Goal: Information Seeking & Learning: Learn about a topic

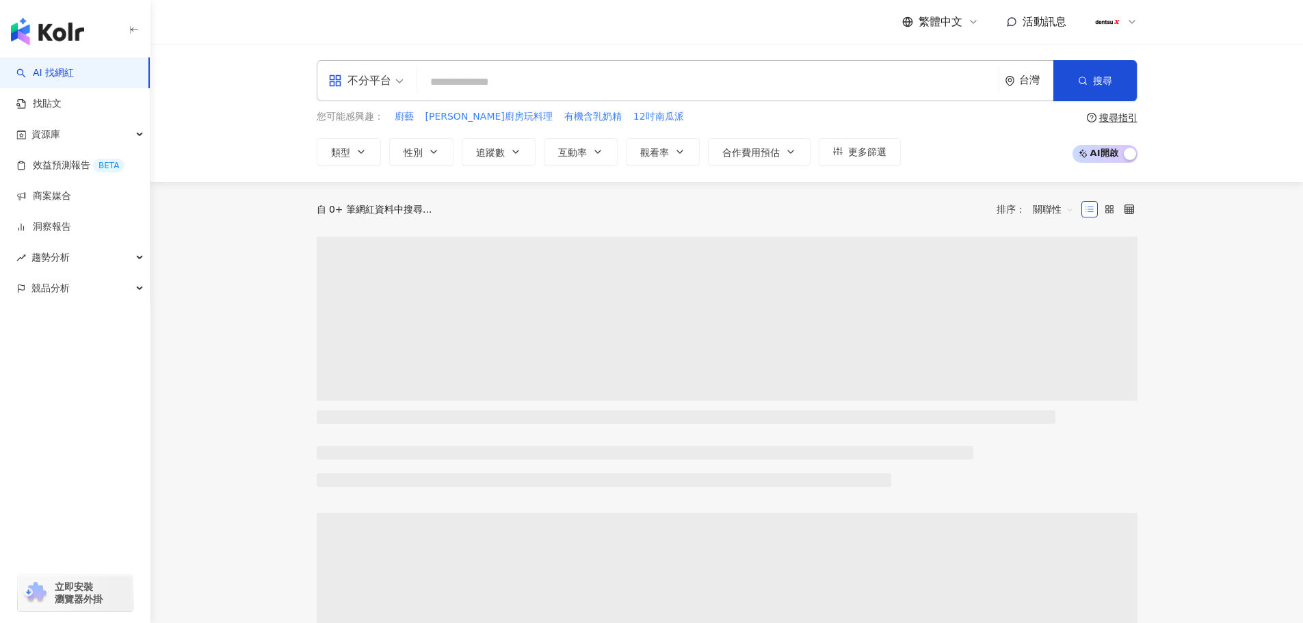
click at [527, 81] on input "search" at bounding box center [708, 82] width 570 height 26
paste input "**********"
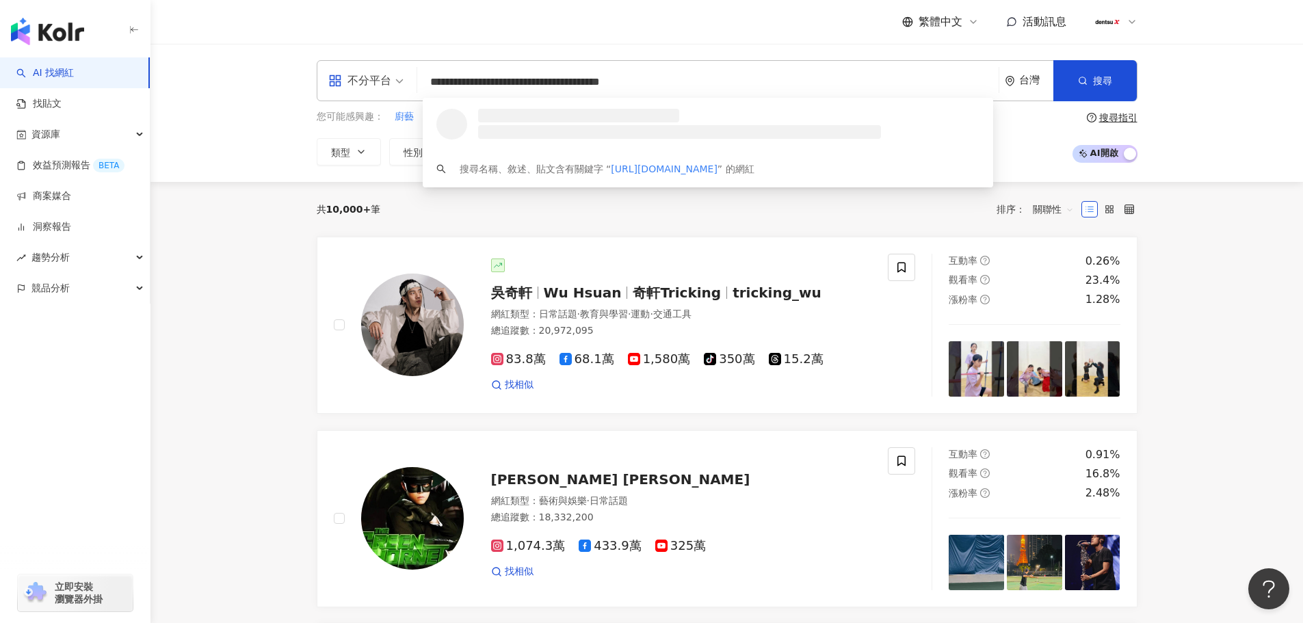
drag, startPoint x: 637, startPoint y: 86, endPoint x: 685, endPoint y: 83, distance: 48.0
click at [685, 83] on input "**********" at bounding box center [708, 82] width 570 height 26
type input "**********"
click at [591, 121] on span "[PERSON_NAME]到怡 윤도이" at bounding box center [700, 116] width 453 height 14
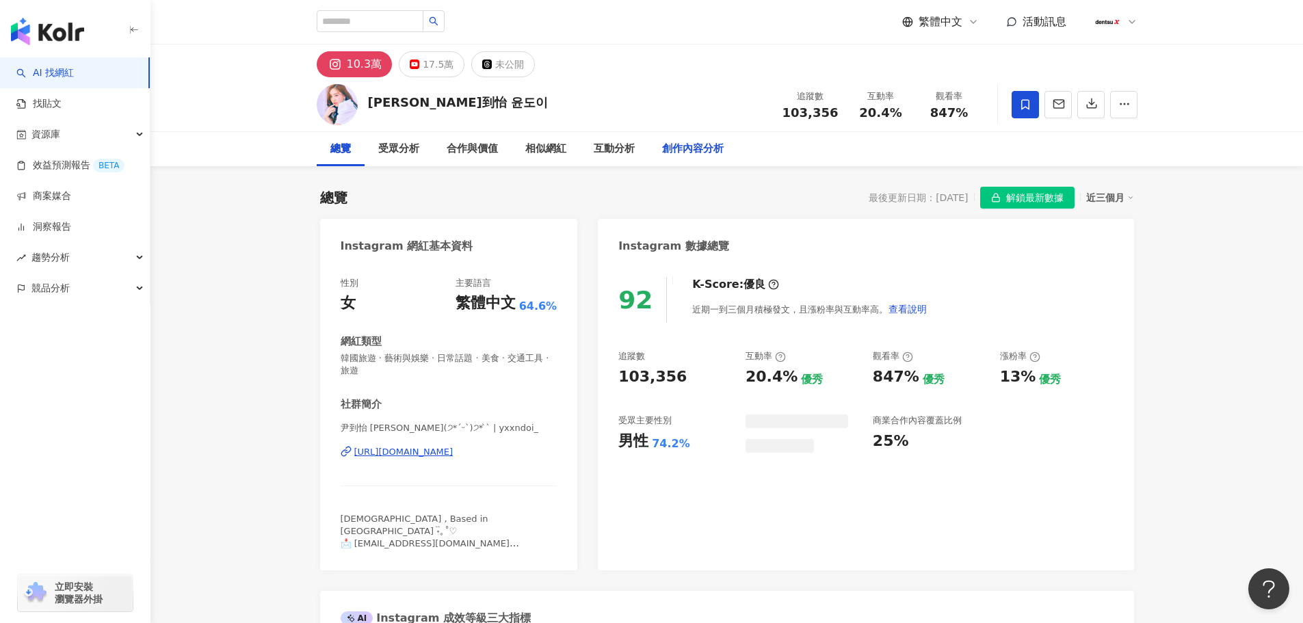
click at [695, 149] on div "創作內容分析" at bounding box center [693, 149] width 62 height 16
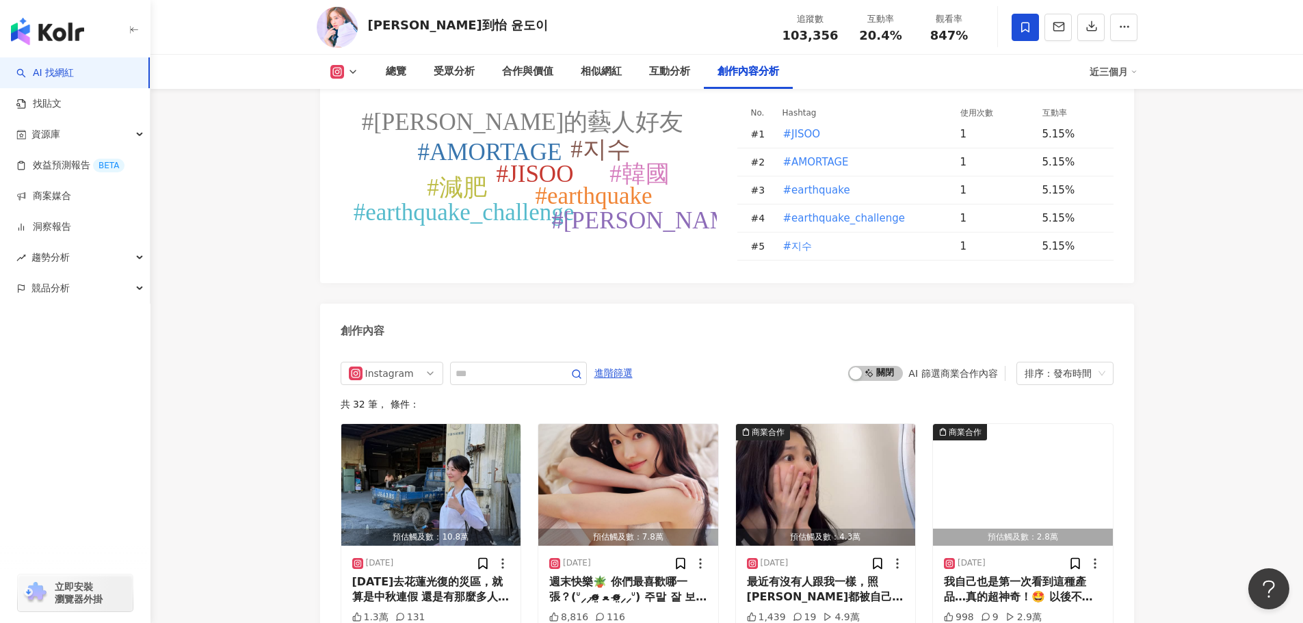
scroll to position [3910, 0]
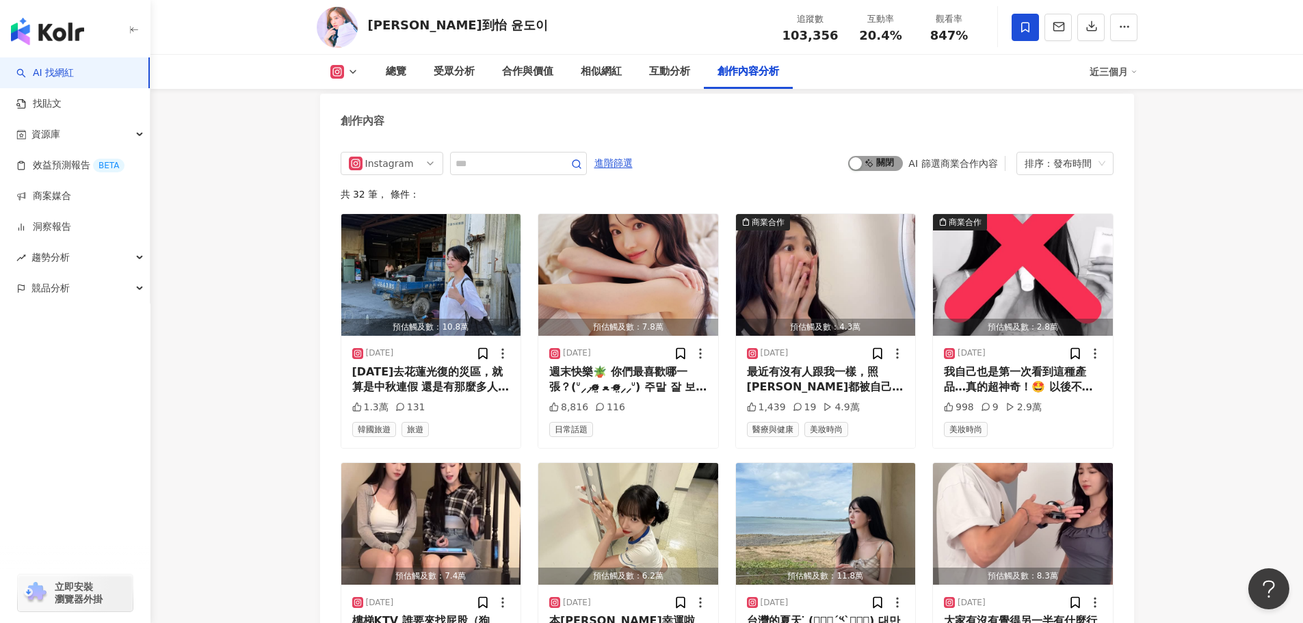
click at [882, 156] on span "啟動 關閉" at bounding box center [875, 163] width 55 height 15
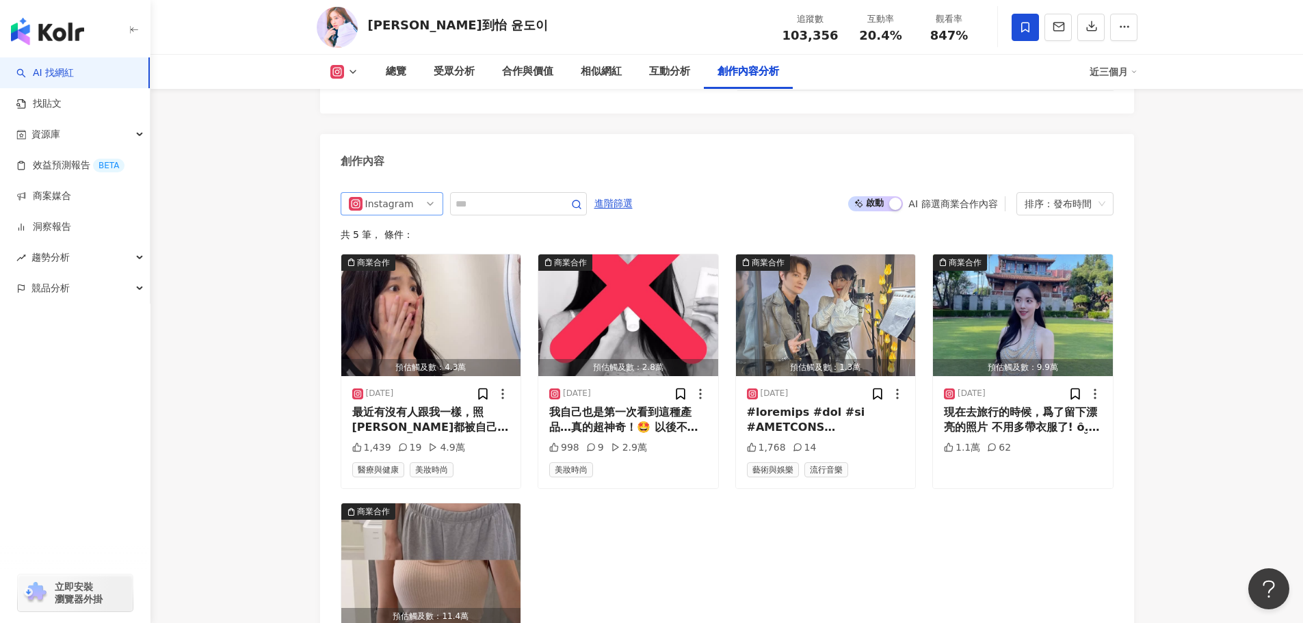
click at [420, 193] on span "Instagram" at bounding box center [392, 204] width 86 height 22
click at [388, 272] on div "YouTube" at bounding box center [390, 279] width 44 height 15
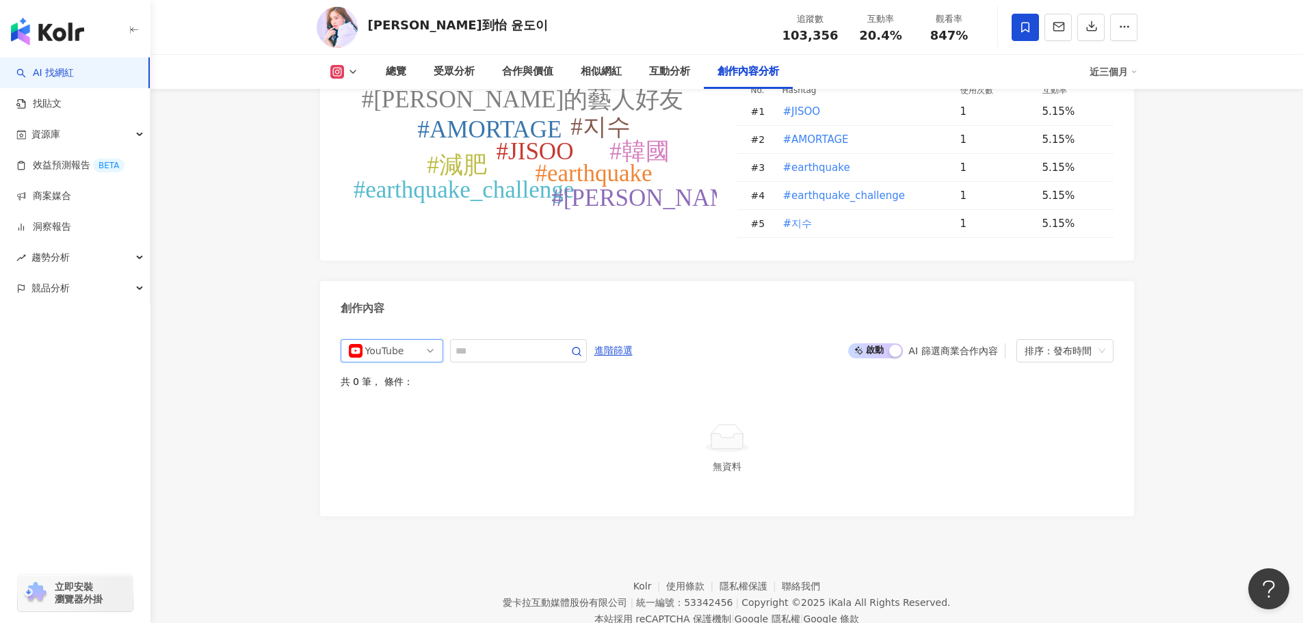
click at [416, 340] on span "YouTube" at bounding box center [392, 351] width 86 height 22
click at [397, 395] on div "Instagram" at bounding box center [390, 402] width 44 height 15
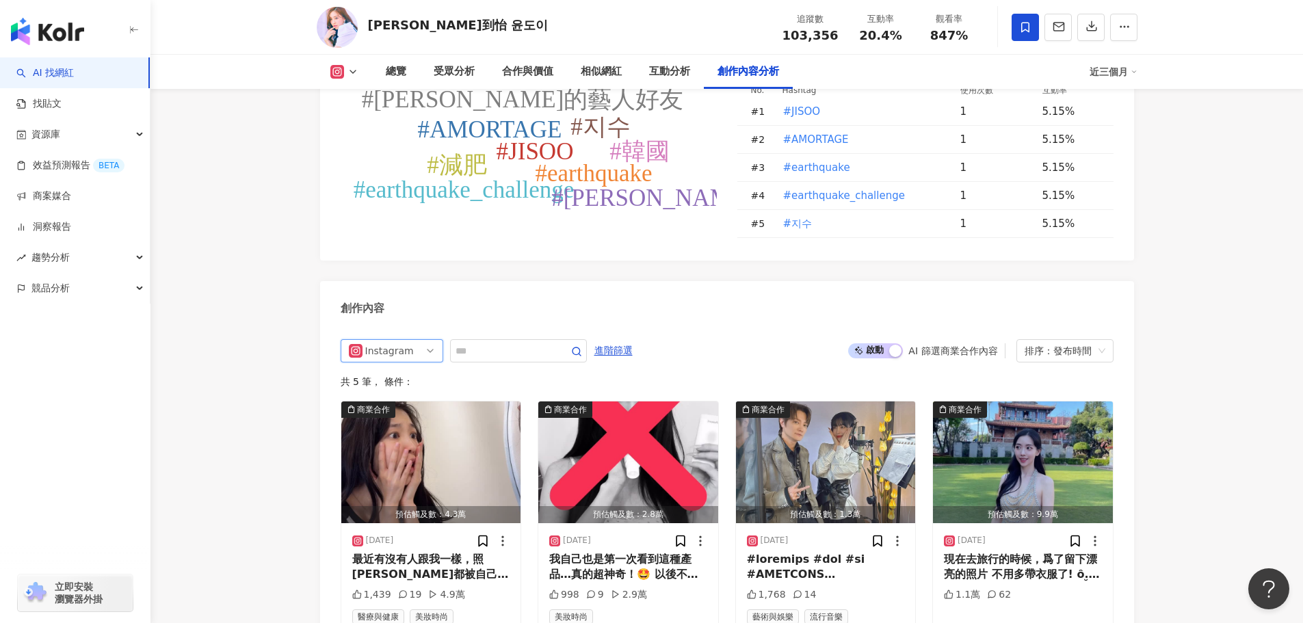
scroll to position [3870, 0]
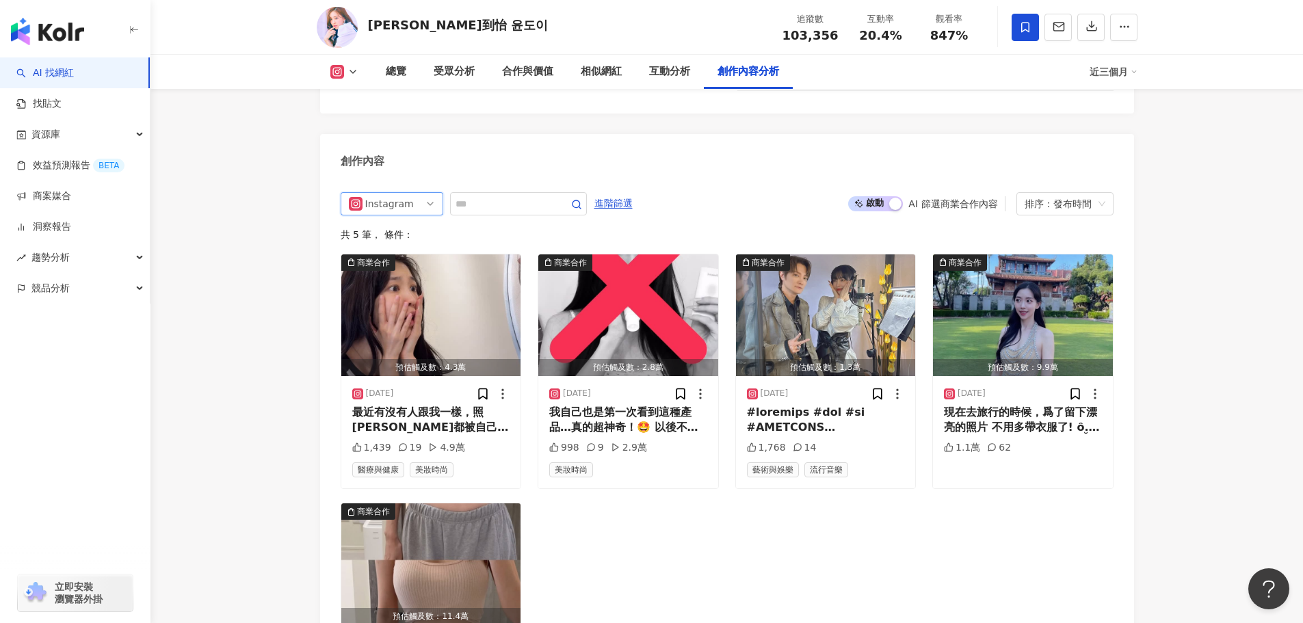
click at [430, 193] on span "Instagram" at bounding box center [392, 204] width 86 height 22
click at [399, 225] on div "不分平台" at bounding box center [390, 232] width 44 height 15
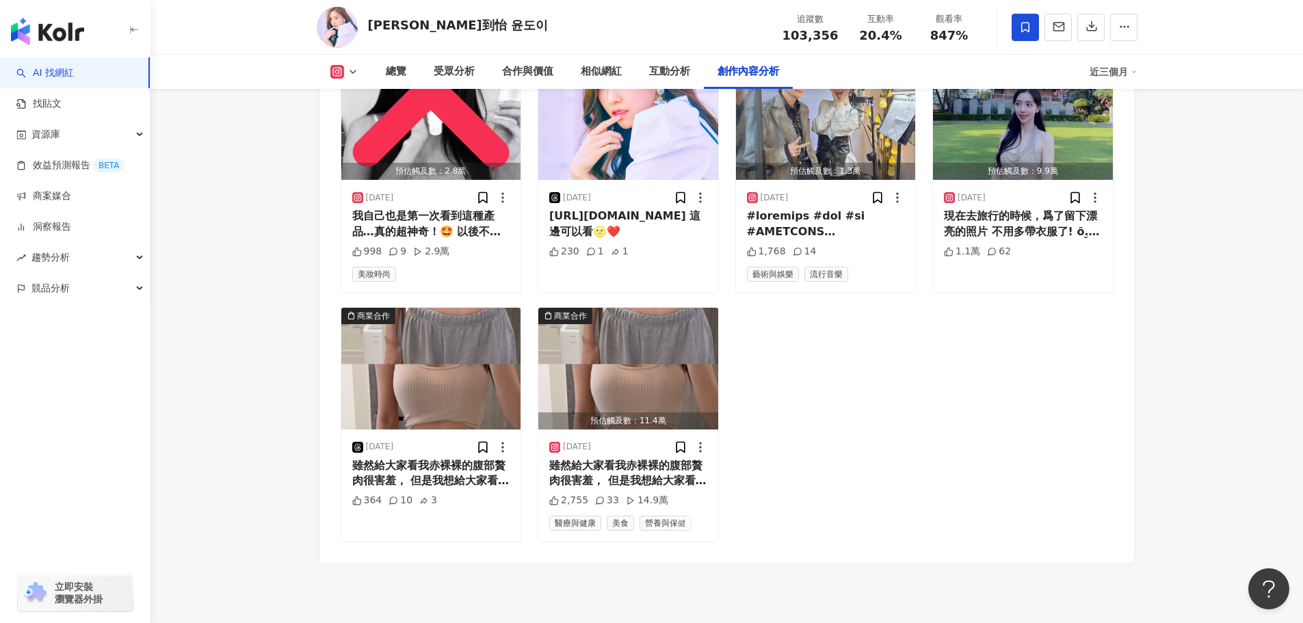
scroll to position [4361, 0]
